Goal: Contribute content

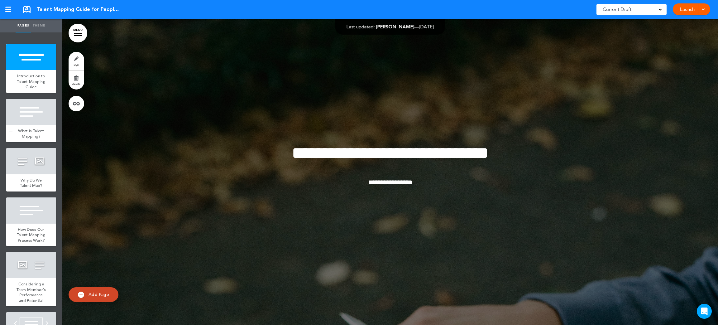
click at [20, 123] on div at bounding box center [31, 112] width 50 height 26
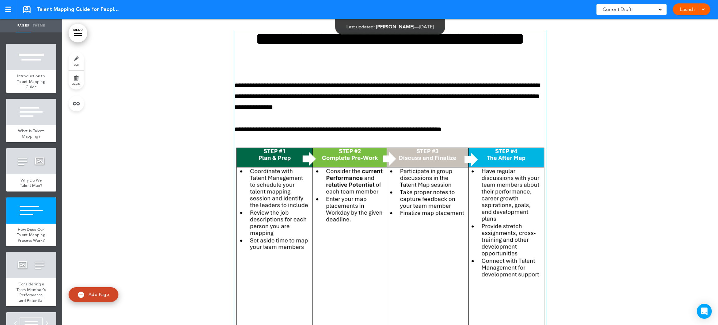
scroll to position [961, 0]
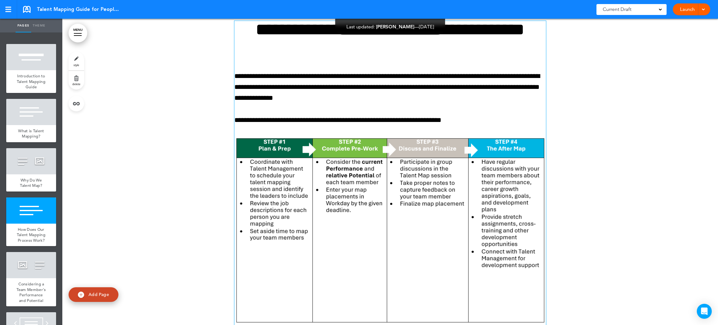
click at [405, 187] on img at bounding box center [391, 230] width 312 height 187
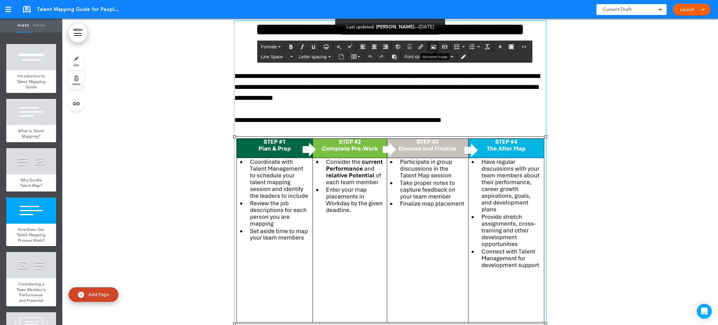
click at [431, 46] on button "Airmason image" at bounding box center [434, 46] width 10 height 9
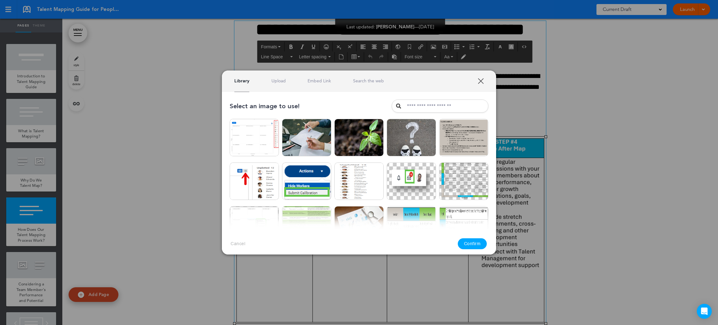
click at [279, 77] on div "Library Upload Embed Link Search the web" at bounding box center [359, 80] width 274 height 21
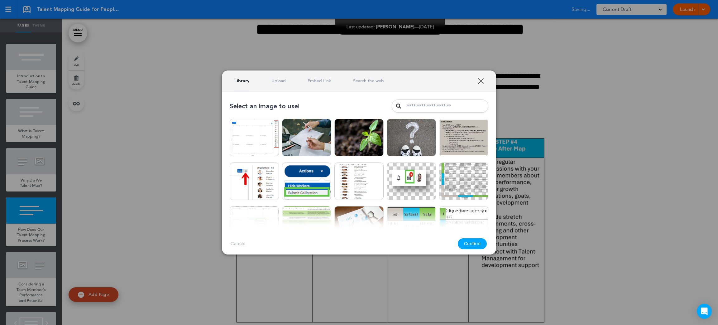
click at [280, 80] on link "Upload" at bounding box center [279, 81] width 14 height 6
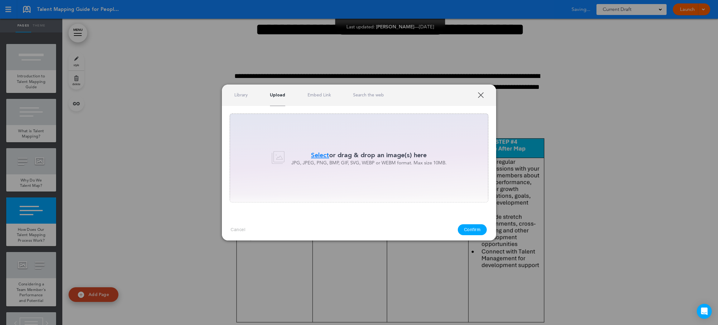
click at [317, 159] on p "JPG, JPEG, PNG, BMP, GIF, SVG, WEBP or WEBM format. Max size 10MB." at bounding box center [369, 162] width 155 height 6
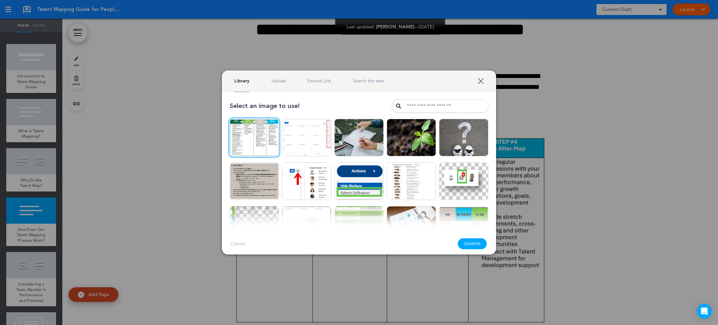
click at [462, 243] on button "Confirm" at bounding box center [472, 243] width 29 height 11
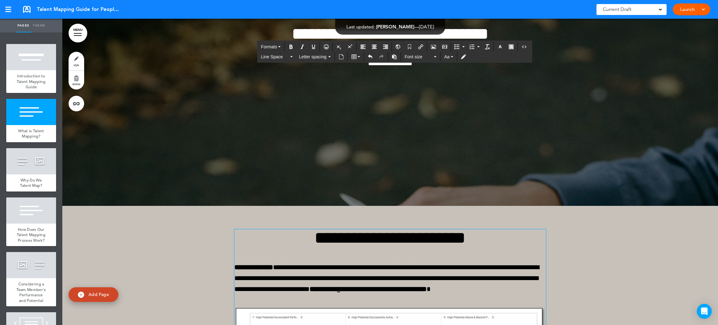
scroll to position [213, 0]
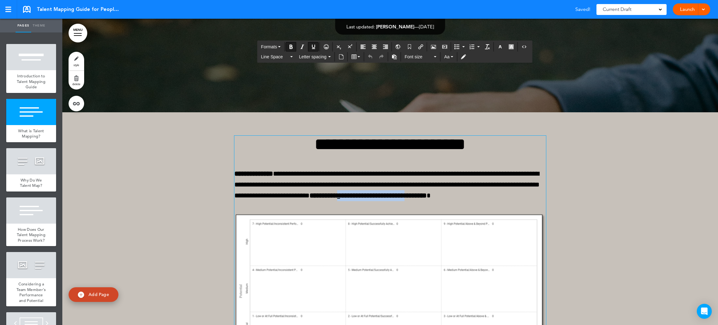
drag, startPoint x: 411, startPoint y: 198, endPoint x: 493, endPoint y: 199, distance: 82.7
click at [493, 199] on p "**********" at bounding box center [391, 185] width 312 height 34
click at [342, 195] on u at bounding box center [339, 195] width 5 height 7
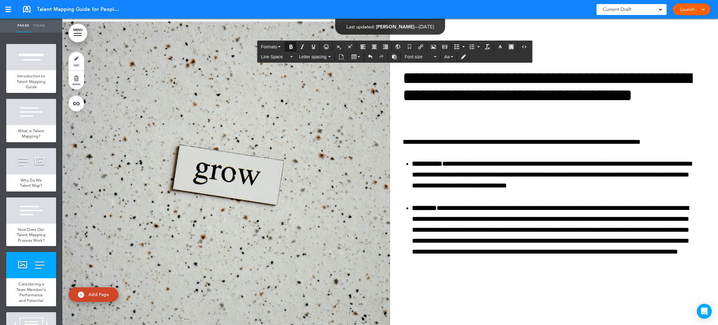
scroll to position [1289, 0]
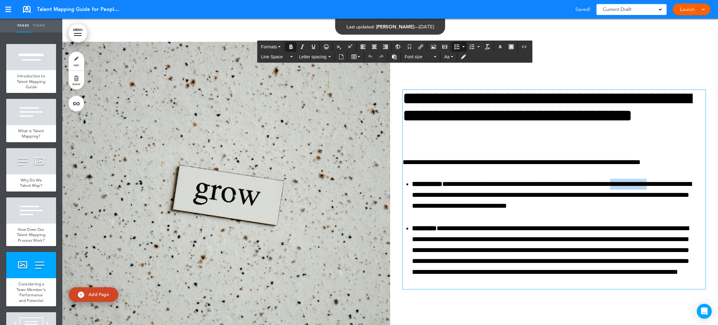
drag, startPoint x: 628, startPoint y: 186, endPoint x: 665, endPoint y: 183, distance: 36.9
click at [653, 183] on b "**********" at bounding box center [632, 184] width 42 height 7
click at [637, 203] on li "**********" at bounding box center [557, 195] width 290 height 33
drag, startPoint x: 630, startPoint y: 183, endPoint x: 667, endPoint y: 181, distance: 37.2
click at [667, 181] on li "**********" at bounding box center [557, 195] width 290 height 33
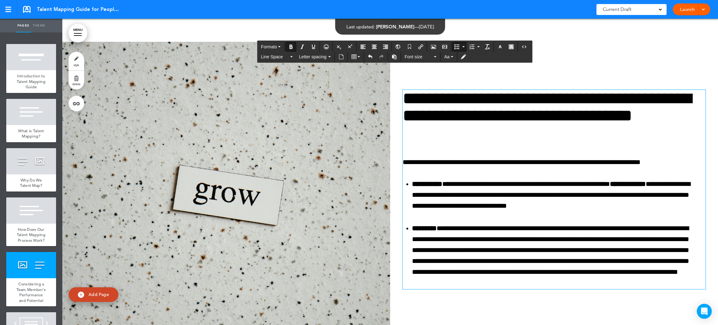
click at [626, 206] on li "**********" at bounding box center [557, 195] width 290 height 33
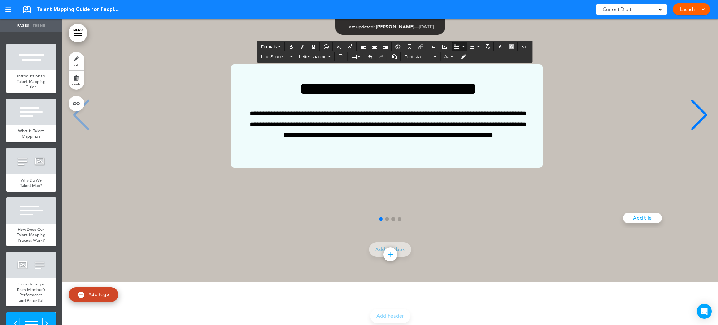
scroll to position [1663, 0]
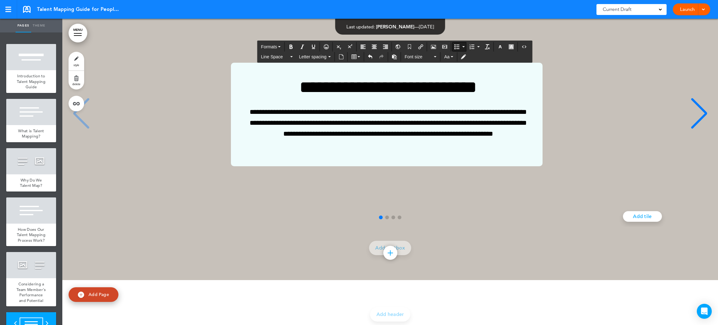
click at [702, 116] on div "**********" at bounding box center [387, 115] width 636 height 104
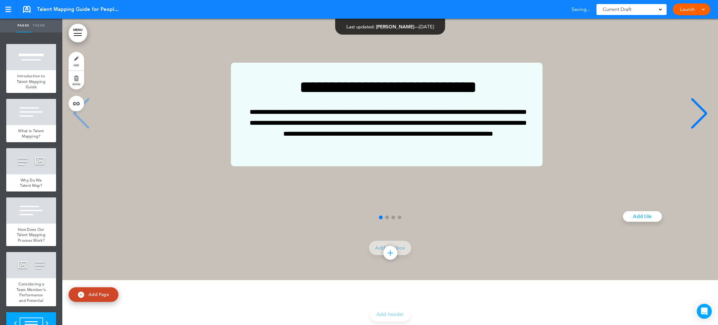
click at [691, 115] on div "Next slide" at bounding box center [699, 113] width 19 height 31
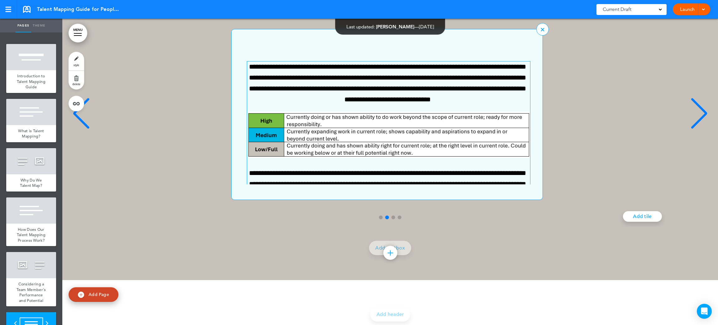
scroll to position [44, 0]
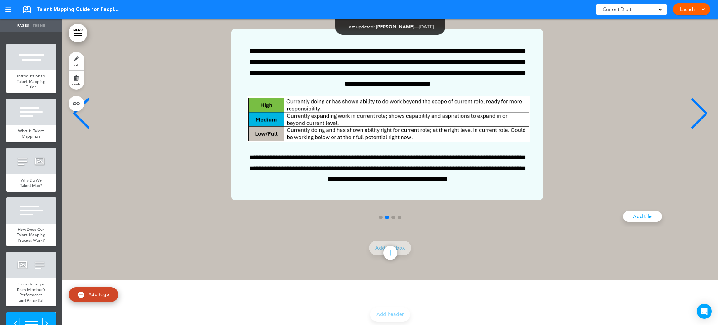
click at [696, 110] on div "Next slide" at bounding box center [699, 113] width 19 height 31
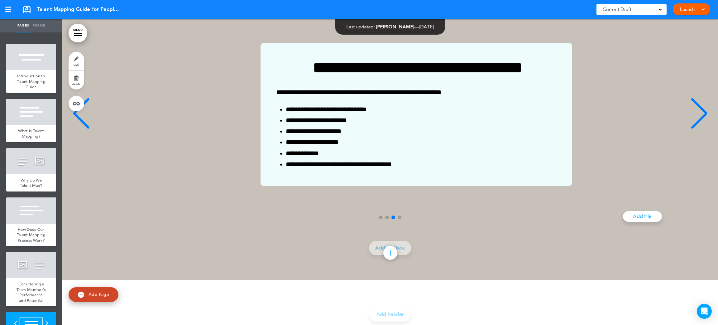
scroll to position [0, 1279]
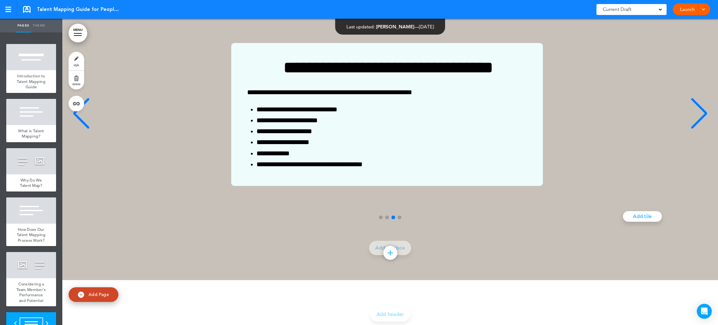
click at [690, 103] on div "Next slide" at bounding box center [699, 113] width 19 height 31
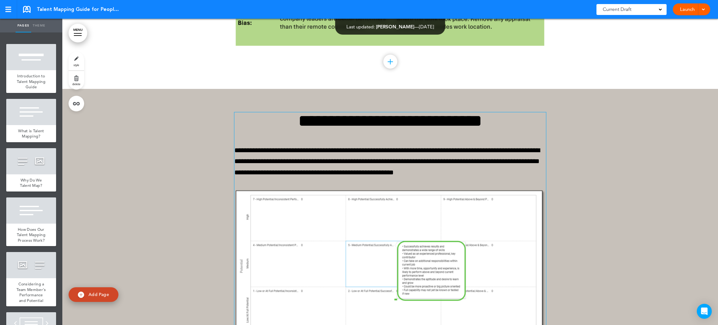
scroll to position [3347, 0]
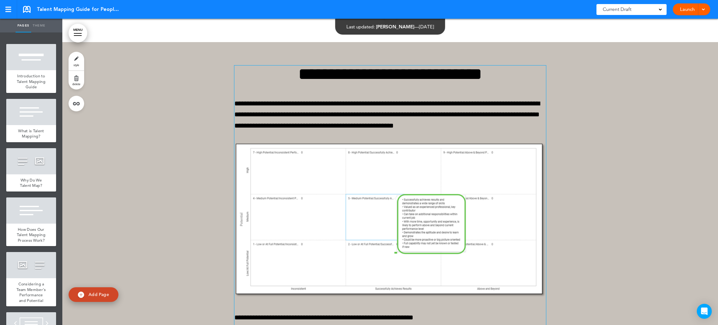
click at [404, 188] on img at bounding box center [391, 219] width 312 height 155
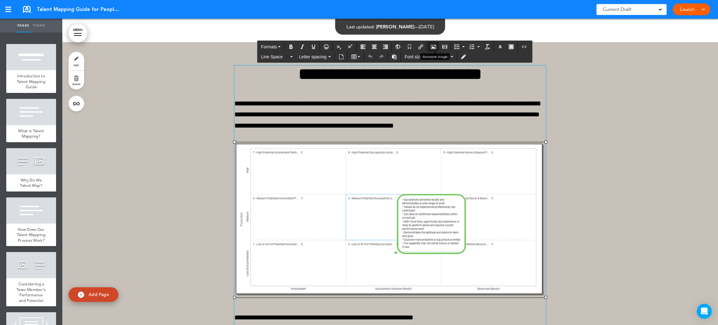
click at [433, 46] on icon "Airmason image" at bounding box center [433, 46] width 5 height 5
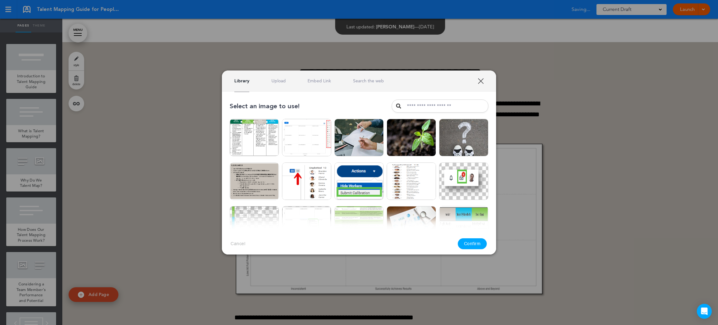
click at [285, 77] on div "Library Upload Embed Link Search the web" at bounding box center [359, 80] width 274 height 21
click at [282, 82] on link "Upload" at bounding box center [279, 81] width 14 height 6
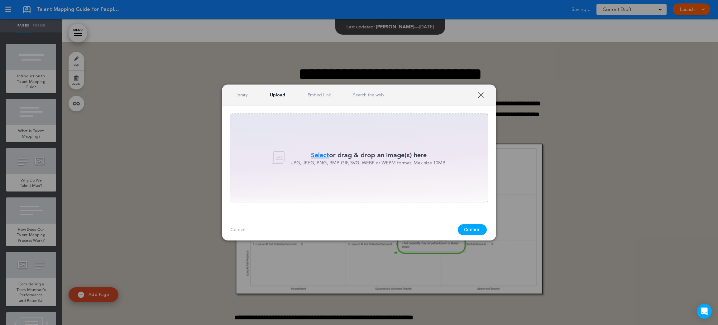
click at [321, 153] on span "Select" at bounding box center [320, 154] width 18 height 9
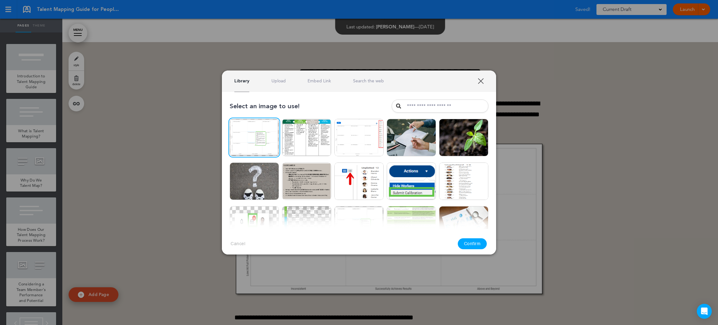
click at [472, 242] on button "Confirm" at bounding box center [472, 243] width 29 height 11
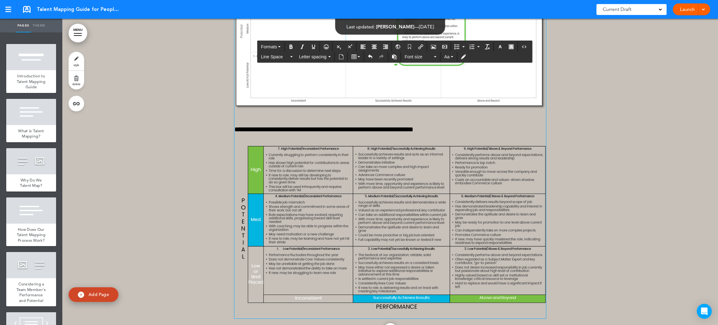
scroll to position [3581, 0]
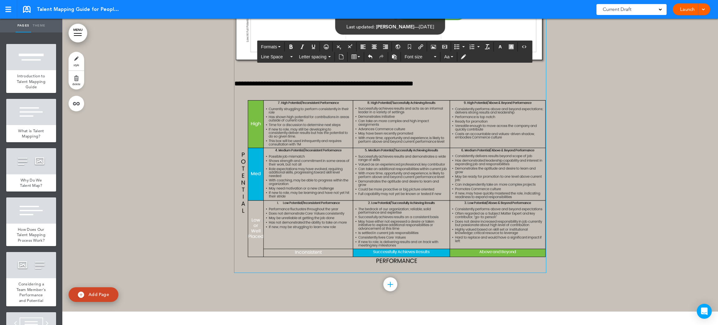
click at [462, 212] on img at bounding box center [391, 184] width 312 height 169
click at [434, 47] on icon "Airmason image" at bounding box center [433, 46] width 5 height 5
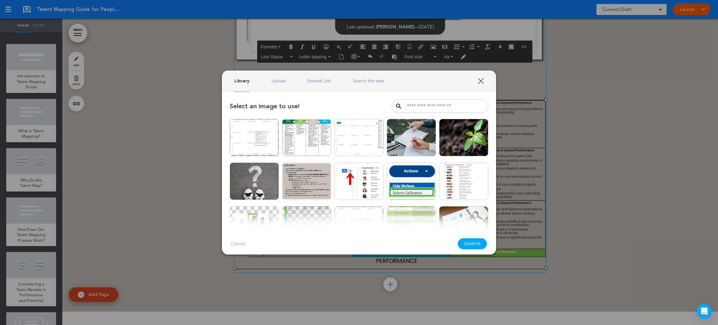
click at [291, 87] on div "Library Upload Embed Link Search the web" at bounding box center [359, 80] width 274 height 21
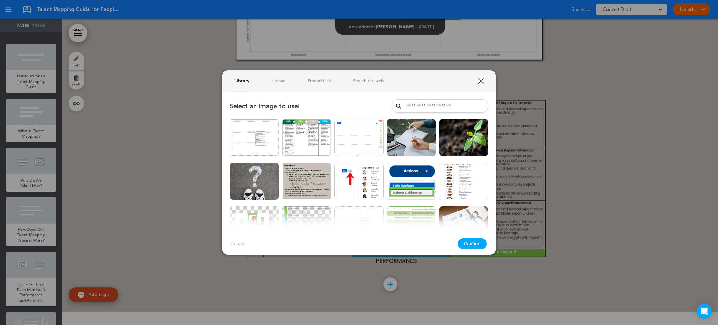
click at [280, 79] on link "Upload" at bounding box center [279, 81] width 14 height 6
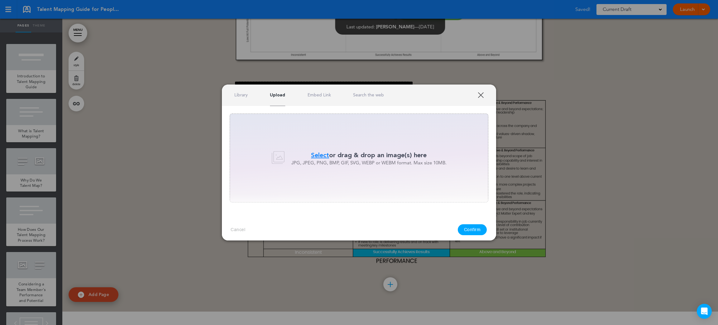
click at [321, 158] on span "Select" at bounding box center [320, 154] width 18 height 9
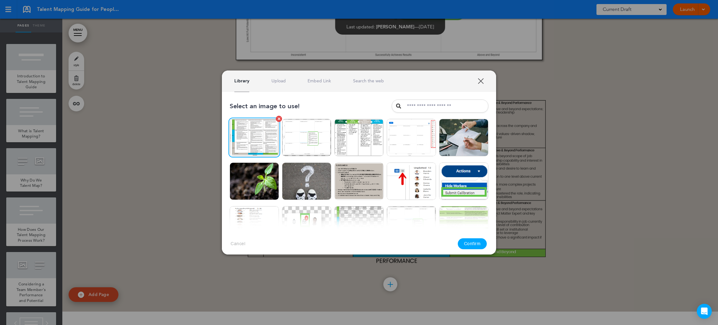
click at [254, 136] on img at bounding box center [254, 137] width 49 height 37
click at [467, 242] on button "Confirm" at bounding box center [472, 243] width 29 height 11
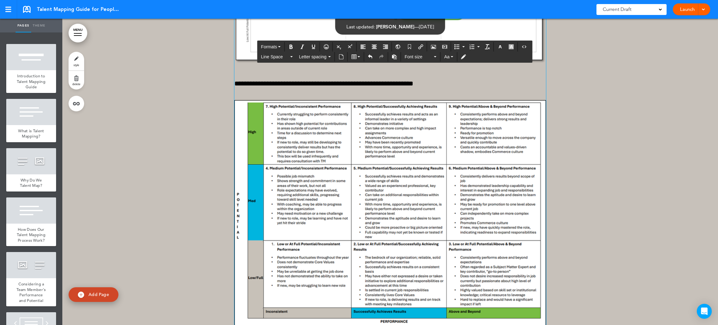
click at [519, 203] on img at bounding box center [391, 213] width 312 height 226
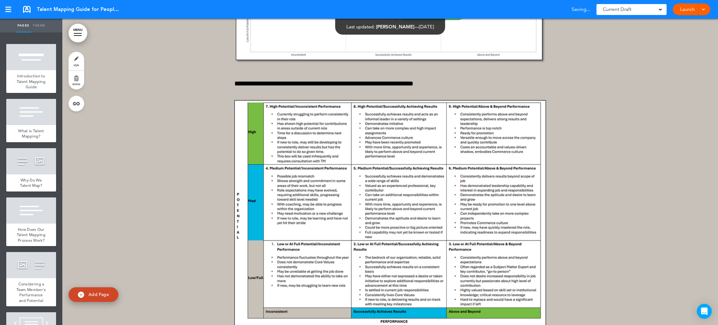
click at [632, 228] on div at bounding box center [390, 88] width 656 height 561
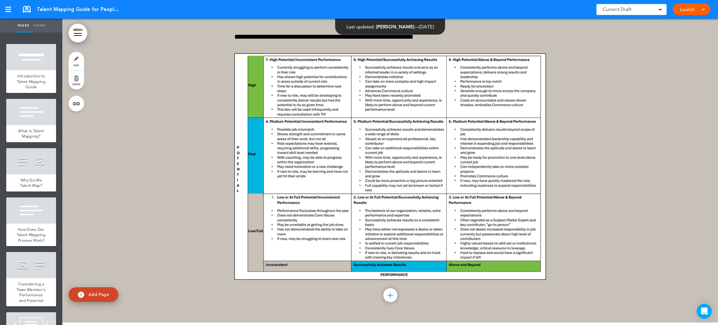
scroll to position [3674, 0]
